Goal: Task Accomplishment & Management: Complete application form

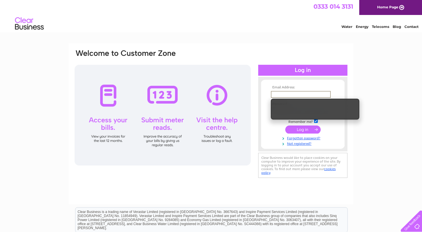
click at [371, 78] on div "Email Address: Password:" at bounding box center [211, 173] width 422 height 260
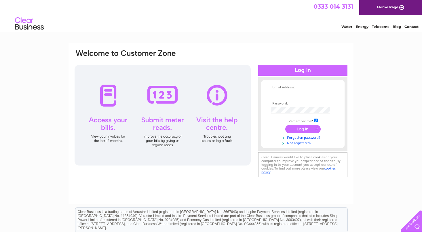
click at [299, 144] on link "Not registered?" at bounding box center [303, 142] width 65 height 5
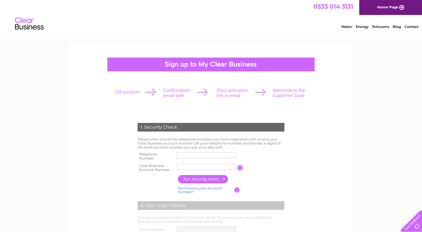
click at [193, 154] on input "text" at bounding box center [206, 155] width 59 height 6
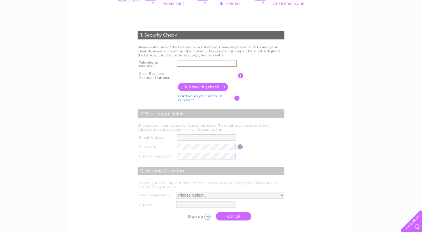
scroll to position [92, 0]
click at [241, 78] on input "button" at bounding box center [240, 75] width 5 height 5
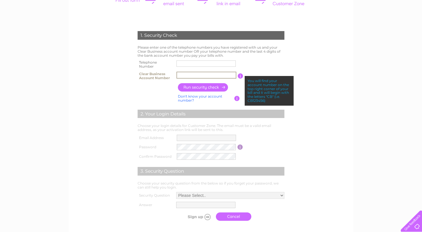
click at [228, 76] on input "text" at bounding box center [206, 75] width 60 height 7
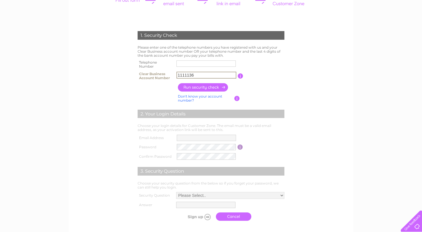
type input "1111136"
click at [211, 68] on label at bounding box center [207, 68] width 62 height 2
click at [211, 67] on input "text" at bounding box center [205, 63] width 59 height 6
click at [214, 66] on input "text" at bounding box center [207, 63] width 60 height 7
type input "07853844375"
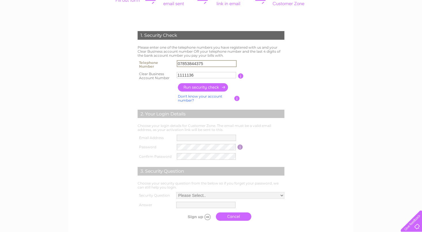
click at [285, 73] on td "You will find your account number on the top right corner of your bill and it w…" at bounding box center [264, 76] width 43 height 12
click at [206, 87] on input "button" at bounding box center [203, 87] width 51 height 8
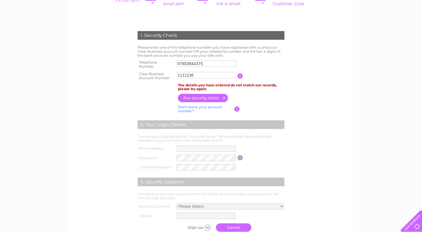
click at [188, 77] on input "1111136" at bounding box center [206, 75] width 59 height 6
click at [355, 92] on div "1. Security Check Please enter one of the telephone numbers you have registered…" at bounding box center [211, 150] width 422 height 399
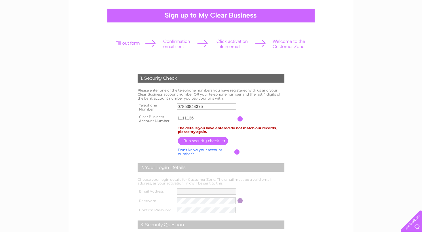
scroll to position [50, 0]
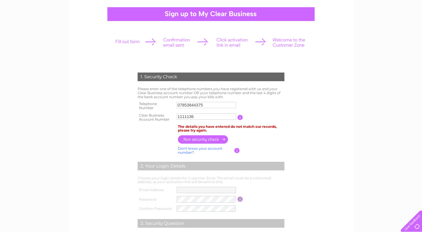
click at [221, 105] on input "07853844375" at bounding box center [206, 105] width 59 height 6
click at [221, 105] on input "07853844375" at bounding box center [207, 105] width 60 height 7
type input "07427250107"
drag, startPoint x: 191, startPoint y: 103, endPoint x: 150, endPoint y: 99, distance: 41.4
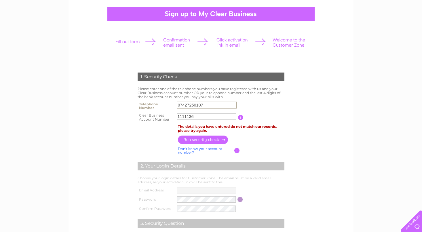
click at [150, 99] on div "1. Security Check Please enter one of the telephone numbers you have registered…" at bounding box center [211, 171] width 174 height 209
type input "07427250107"
click at [220, 143] on input "button" at bounding box center [203, 139] width 51 height 8
click at [220, 105] on input "07427250107" at bounding box center [207, 105] width 60 height 7
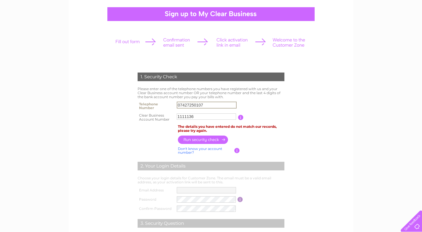
click at [220, 105] on input "07427250107" at bounding box center [207, 105] width 60 height 7
